Goal: Information Seeking & Learning: Check status

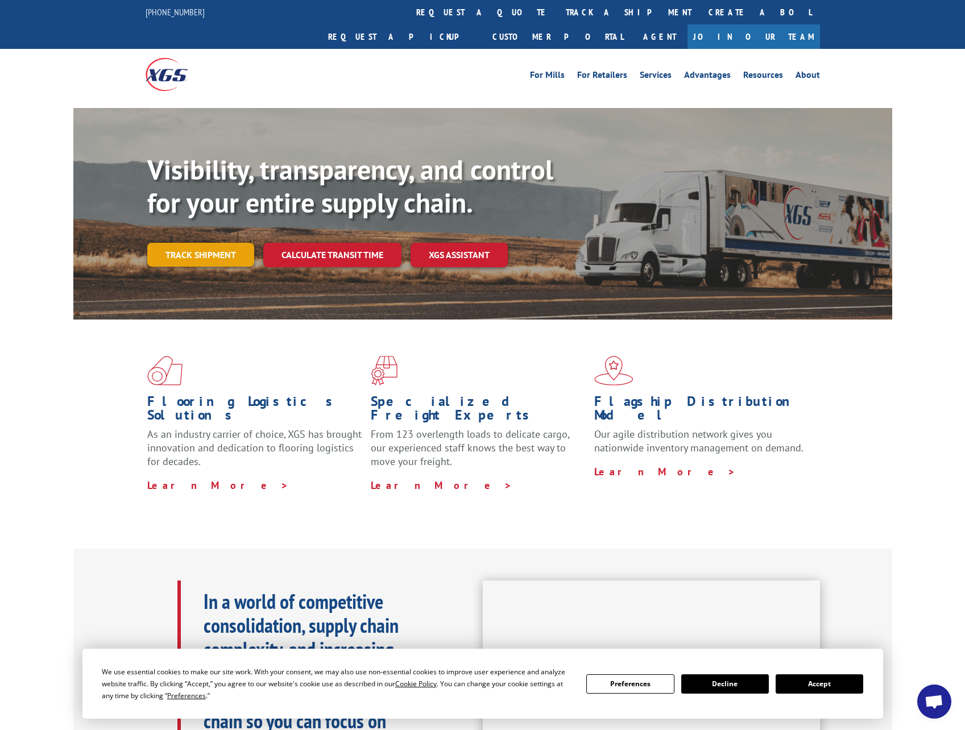
click at [210, 243] on link "Track shipment" at bounding box center [200, 255] width 107 height 24
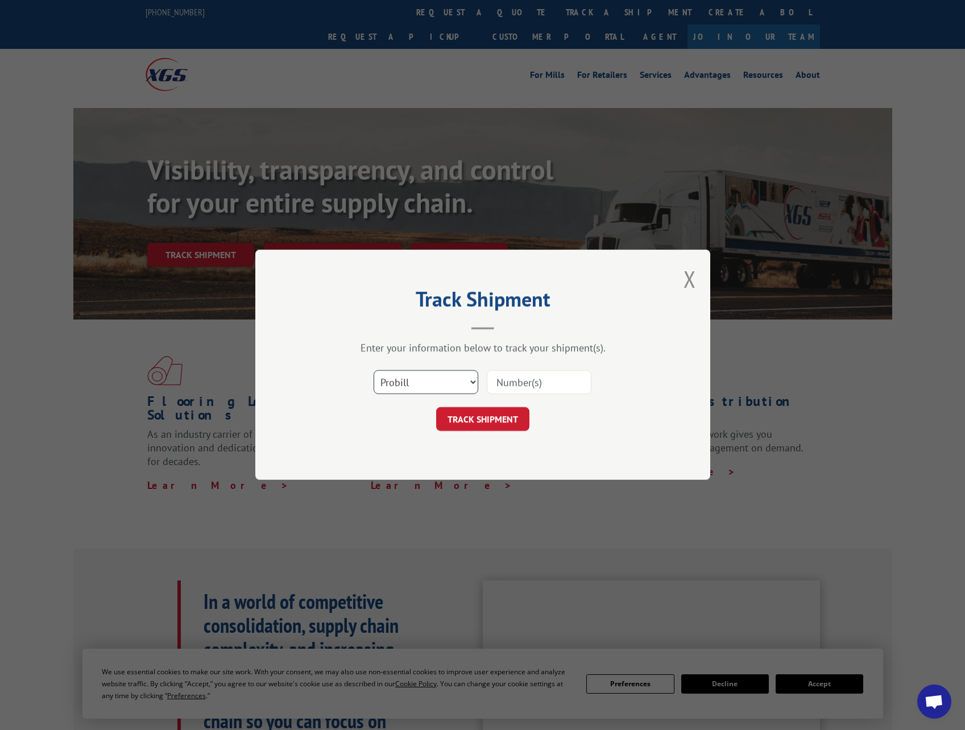
click at [417, 380] on select "Select category... Probill BOL PO" at bounding box center [426, 383] width 105 height 24
click at [527, 383] on input at bounding box center [539, 383] width 105 height 24
click at [406, 386] on select "Select category... Probill BOL PO" at bounding box center [426, 383] width 105 height 24
click at [517, 383] on input at bounding box center [539, 383] width 105 height 24
paste input "17637305"
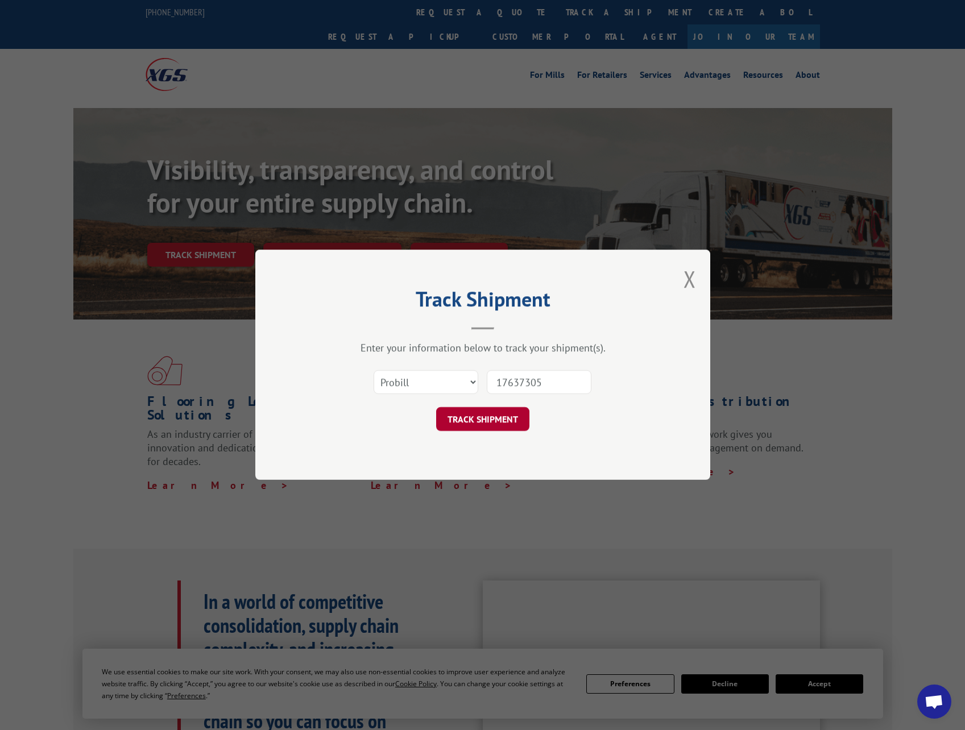
type input "17637305"
click at [491, 422] on button "TRACK SHIPMENT" at bounding box center [482, 420] width 93 height 24
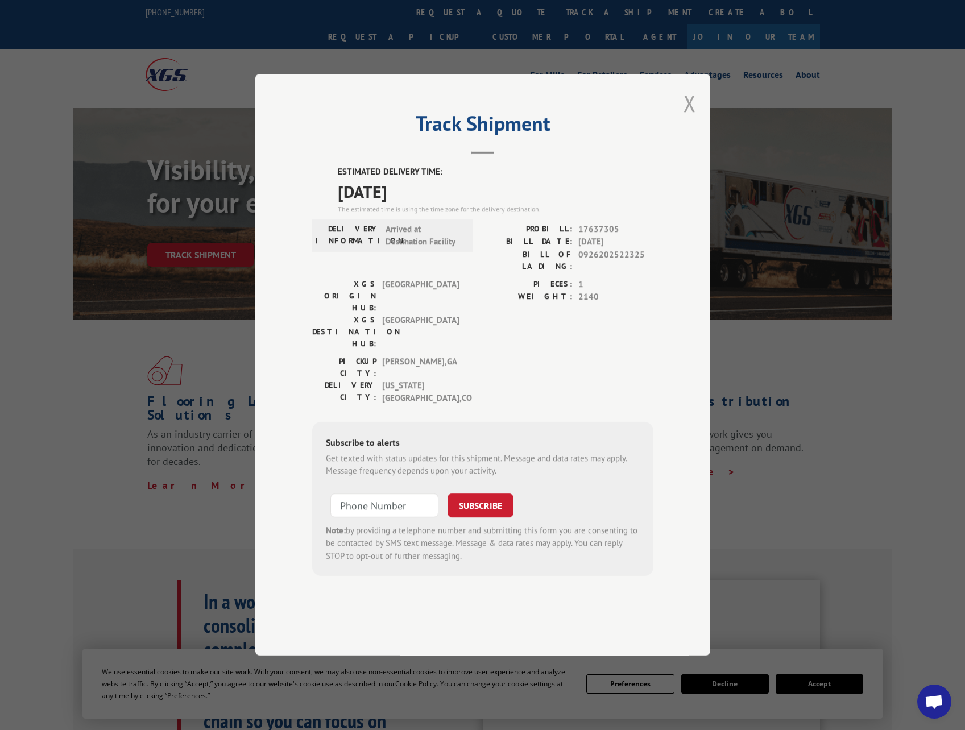
click at [691, 118] on button "Close modal" at bounding box center [689, 103] width 13 height 30
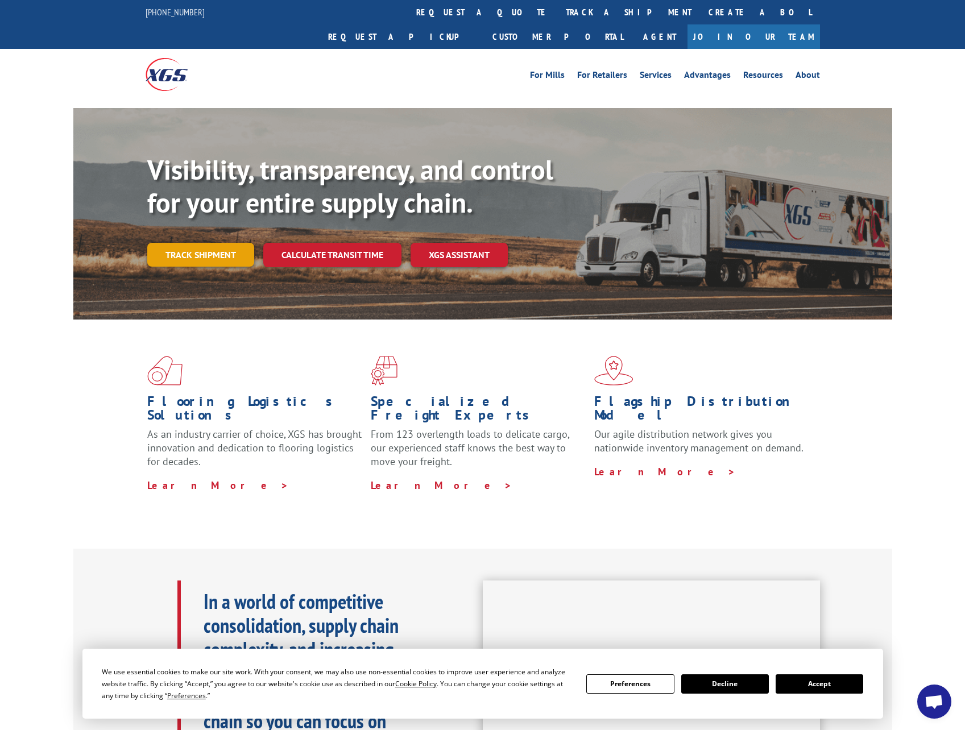
click at [171, 243] on link "Track shipment" at bounding box center [200, 255] width 107 height 24
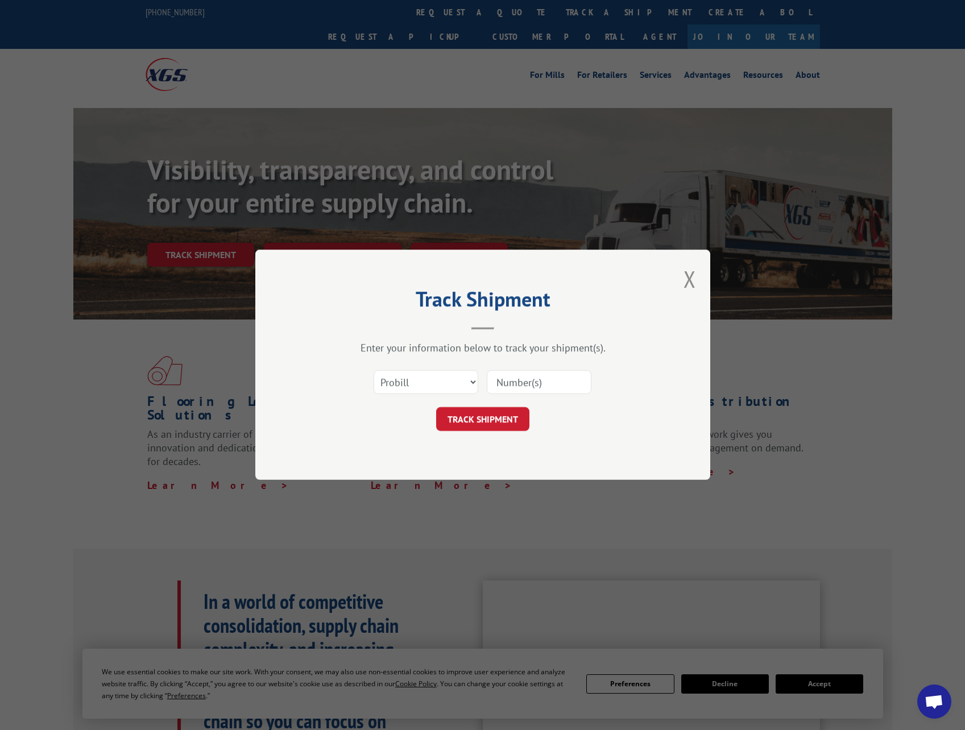
click at [540, 385] on input at bounding box center [539, 383] width 105 height 24
paste input "17637305"
type input "17637305"
click at [490, 410] on button "TRACK SHIPMENT" at bounding box center [482, 420] width 93 height 24
